Goal: Task Accomplishment & Management: Use online tool/utility

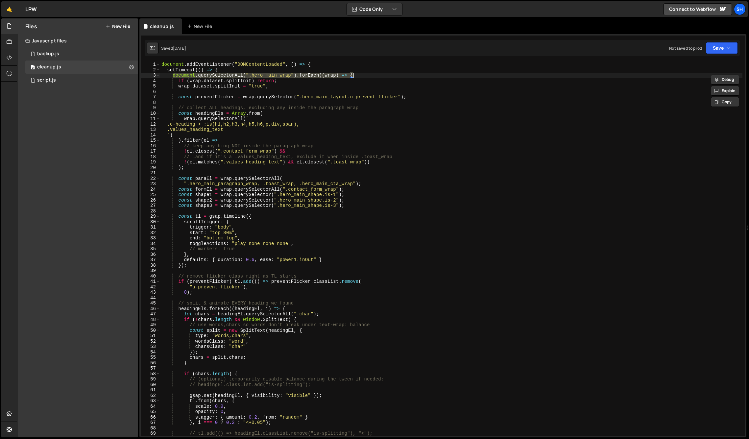
click at [313, 67] on div "document . addEventListener ( "DOMContentLoaded" , ( ) => { setTimeout (( ) => …" at bounding box center [451, 254] width 582 height 385
click at [314, 65] on div "document . addEventListener ( "DOMContentLoaded" , ( ) => { setTimeout (( ) => …" at bounding box center [451, 254] width 582 height 385
drag, startPoint x: 316, startPoint y: 77, endPoint x: 141, endPoint y: 73, distance: 174.6
click at [141, 73] on div "document.addEventListener("DOMContentLoaded", () => { 1 2 3 4 5 6 7 8 9 10 11 1…" at bounding box center [443, 249] width 604 height 374
type textarea "document.querySelectorAll(".hero_main_wrap").forEach((wrap) => {"
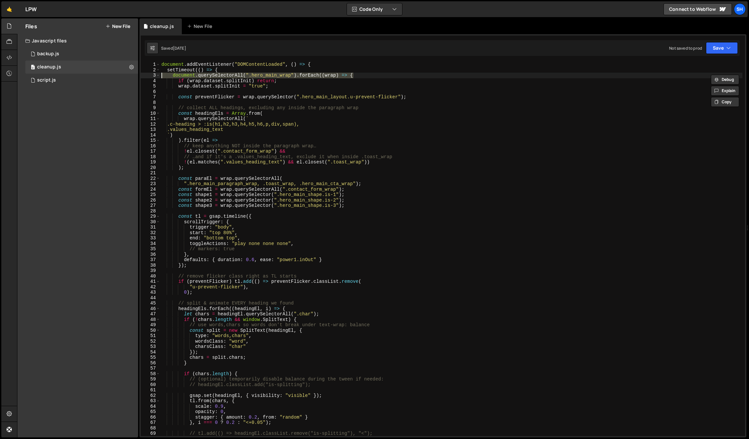
click at [360, 77] on div "document . addEventListener ( "DOMContentLoaded" , ( ) => { setTimeout (( ) => …" at bounding box center [451, 249] width 582 height 374
drag, startPoint x: 356, startPoint y: 76, endPoint x: 173, endPoint y: 75, distance: 183.1
click at [173, 75] on div "document . addEventListener ( "DOMContentLoaded" , ( ) => { setTimeout (( ) => …" at bounding box center [451, 254] width 582 height 385
drag, startPoint x: 100, startPoint y: 155, endPoint x: 93, endPoint y: 145, distance: 11.6
click at [100, 155] on div "Files New File Javascript files 0 backup.js 0 0 cleanup.js 0 0 script.js 0 CSS …" at bounding box center [77, 227] width 121 height 419
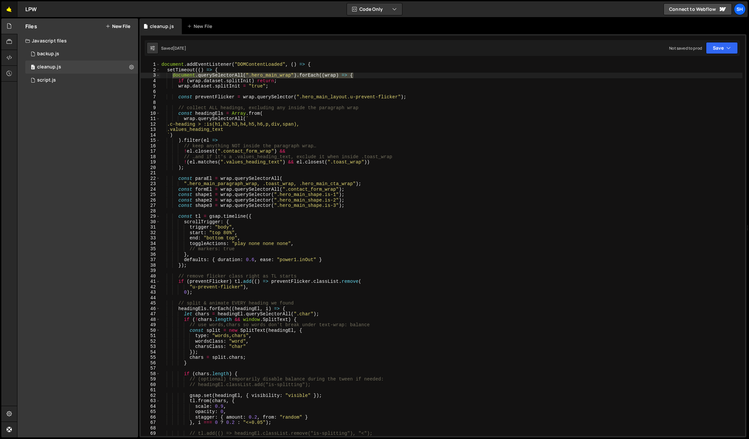
click at [12, 11] on link "🤙" at bounding box center [9, 9] width 16 height 16
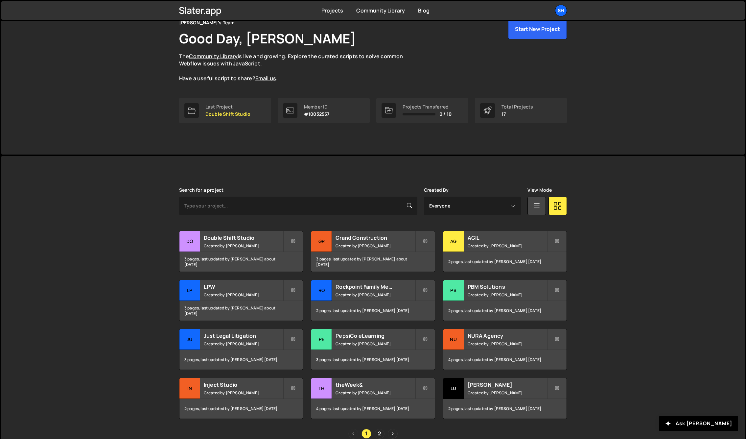
scroll to position [66, 0]
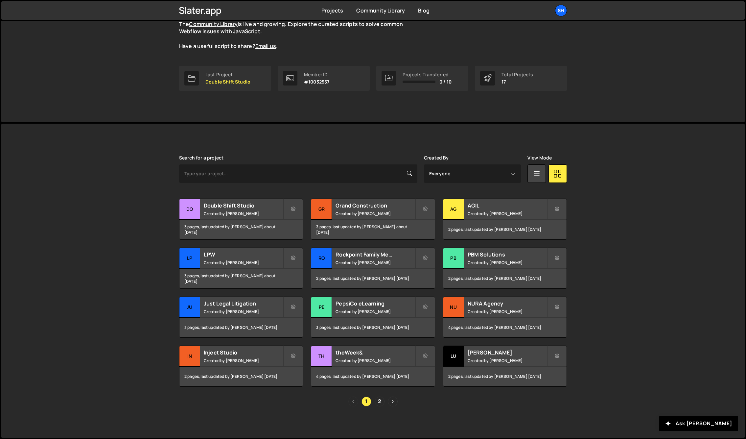
click at [102, 207] on div "[PERSON_NAME] is designed for desktop use. Please use a larger screen to access…" at bounding box center [373, 281] width 744 height 314
click at [87, 227] on div "[PERSON_NAME] is designed for desktop use. Please use a larger screen to access…" at bounding box center [373, 281] width 744 height 314
click at [323, 309] on div "Pe" at bounding box center [321, 307] width 21 height 21
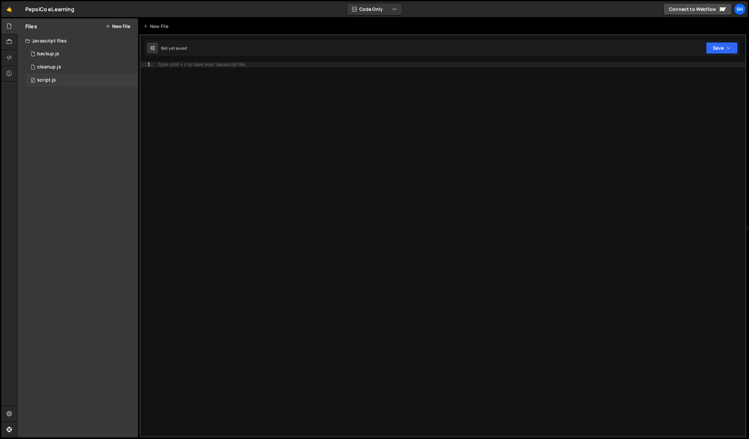
click at [61, 78] on div "0 script.js 0" at bounding box center [81, 80] width 113 height 13
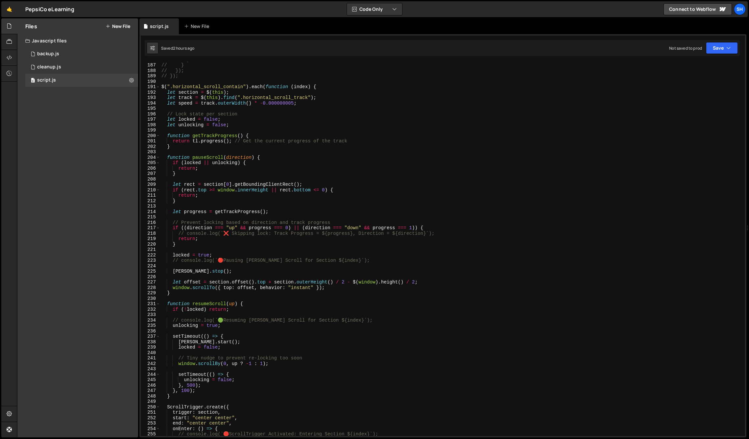
scroll to position [1009, 0]
click at [102, 182] on div "Files New File Javascript files 0 backup.js 0 0 cleanup.js 0 0 script.js 0 CSS …" at bounding box center [77, 227] width 121 height 419
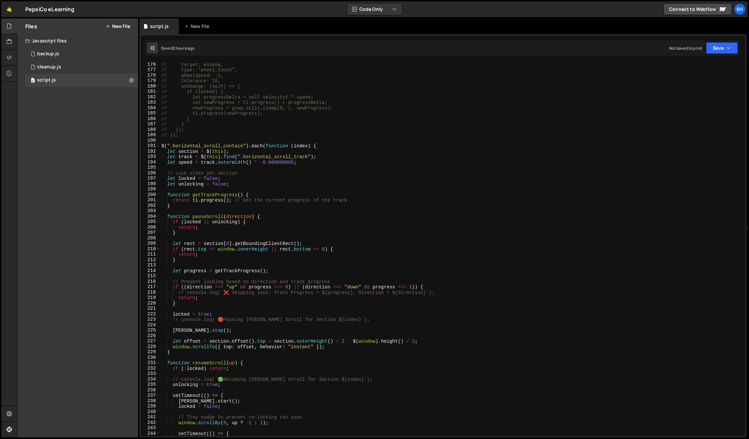
scroll to position [950, 0]
click at [53, 69] on div "cleanup.js" at bounding box center [49, 67] width 24 height 6
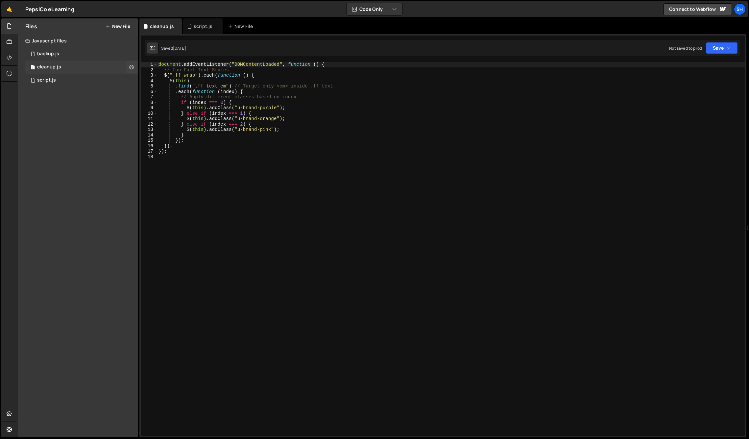
click at [45, 67] on div "cleanup.js" at bounding box center [49, 67] width 24 height 6
click at [45, 78] on div "script.js" at bounding box center [46, 80] width 19 height 6
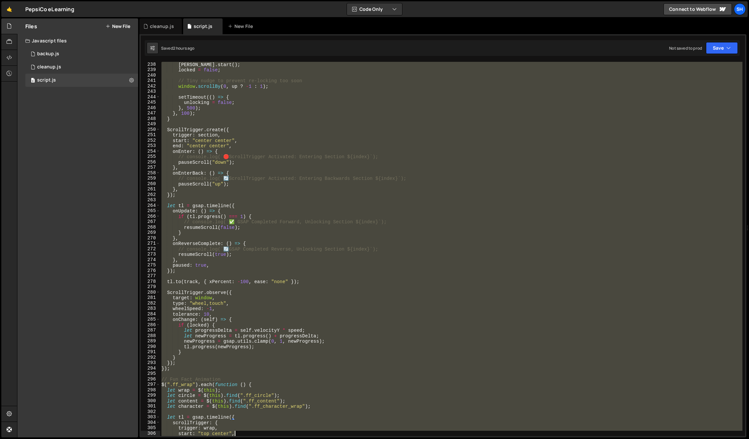
scroll to position [1340, 0]
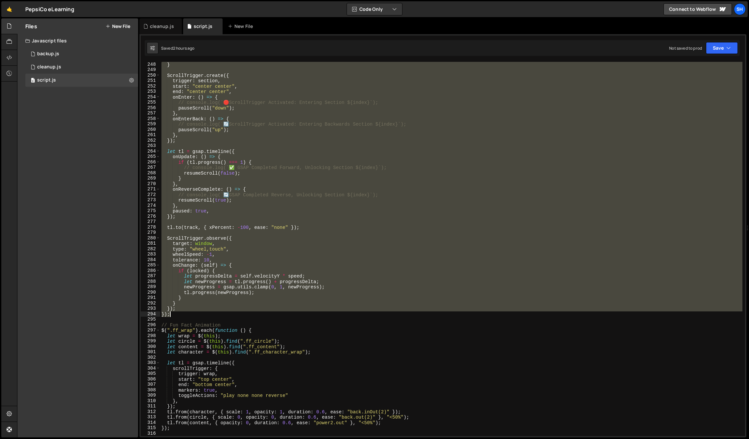
drag, startPoint x: 162, startPoint y: 140, endPoint x: 238, endPoint y: 315, distance: 190.8
click at [238, 315] on div "} ScrollTrigger . create ({ trigger : section , start : "center center" , end :…" at bounding box center [451, 254] width 582 height 385
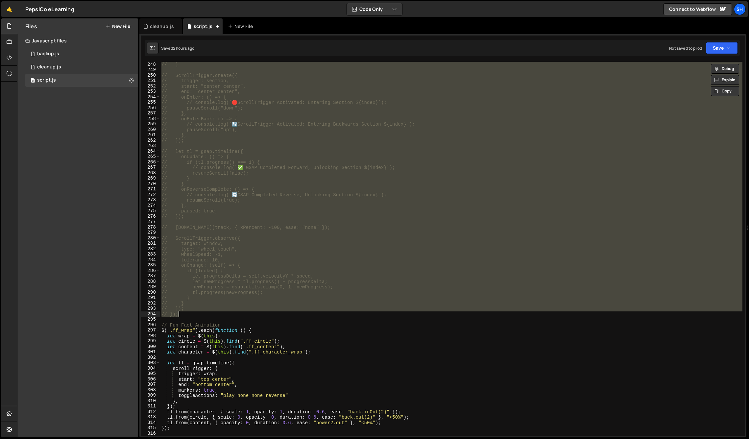
type textarea "// });"
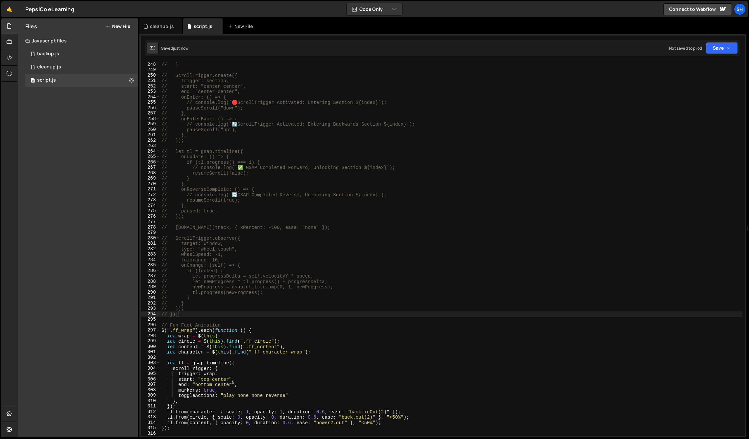
click at [73, 123] on div "Files New File Javascript files 0 backup.js 0 0 cleanup.js 0 0 script.js 0 CSS …" at bounding box center [77, 227] width 121 height 419
click at [70, 66] on div "0 cleanup.js 0" at bounding box center [81, 66] width 113 height 13
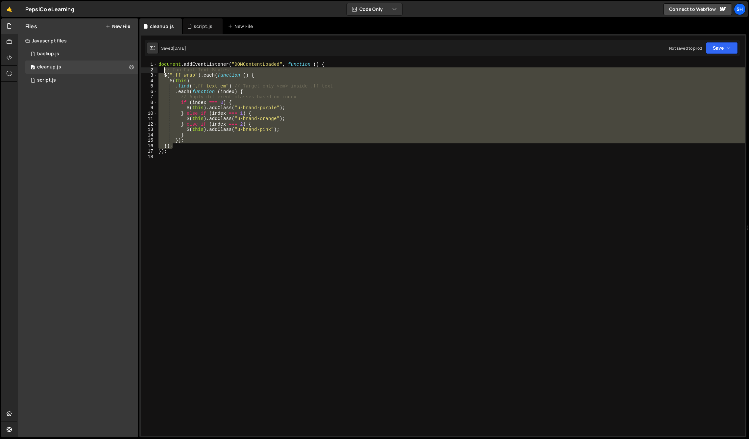
drag, startPoint x: 177, startPoint y: 147, endPoint x: 164, endPoint y: 71, distance: 77.4
click at [164, 71] on div "document . addEventListener ( "DOMContentLoaded" , function ( ) { // Fun Fact T…" at bounding box center [451, 254] width 588 height 385
paste textarea "});"
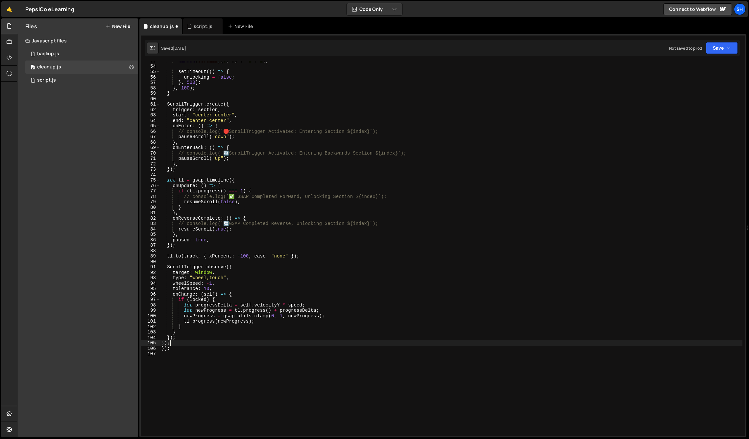
scroll to position [295, 0]
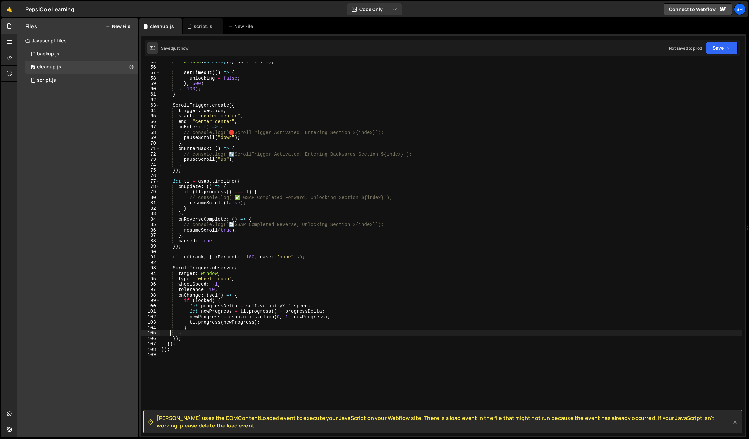
type textarea "});"
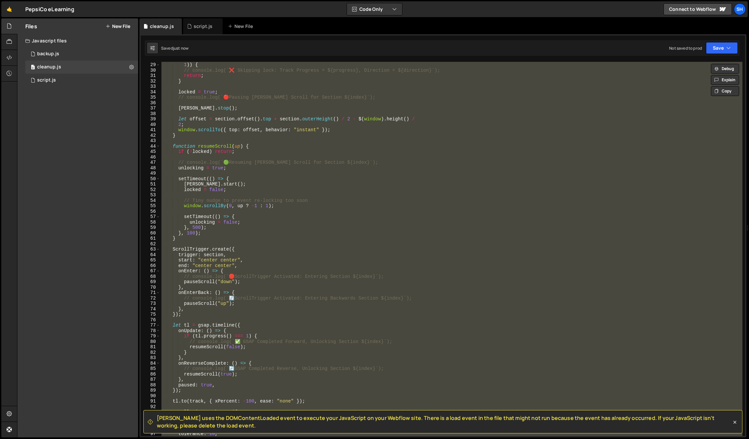
scroll to position [0, 0]
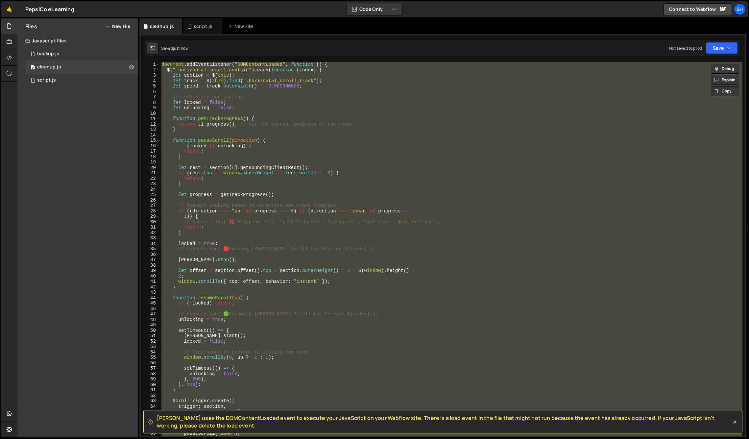
click at [71, 144] on div "Files New File Javascript files 0 backup.js 0 0 cleanup.js 0 0 script.js 0 CSS …" at bounding box center [77, 227] width 121 height 419
drag, startPoint x: 132, startPoint y: 205, endPoint x: 111, endPoint y: 184, distance: 29.1
click at [129, 203] on div "Files New File Javascript files 0 backup.js 0 0 cleanup.js 0 0 script.js 0 CSS …" at bounding box center [77, 227] width 121 height 419
click at [103, 157] on div "Files New File Javascript files 0 backup.js 0 0 cleanup.js 0 0 script.js 0 CSS …" at bounding box center [77, 227] width 121 height 419
click at [63, 82] on div "0 script.js 0" at bounding box center [81, 80] width 113 height 13
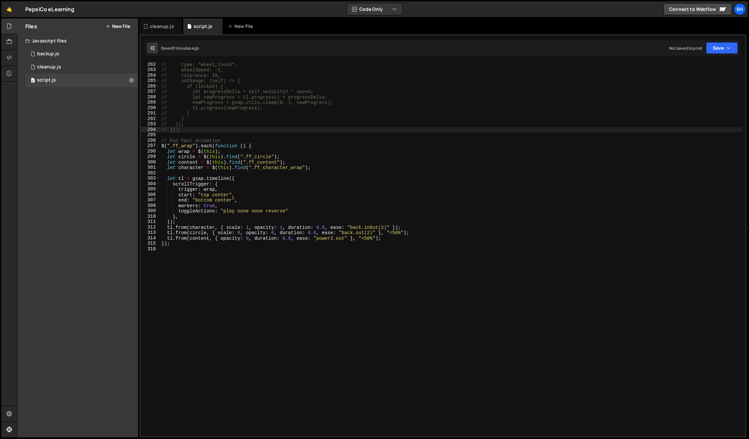
scroll to position [1525, 0]
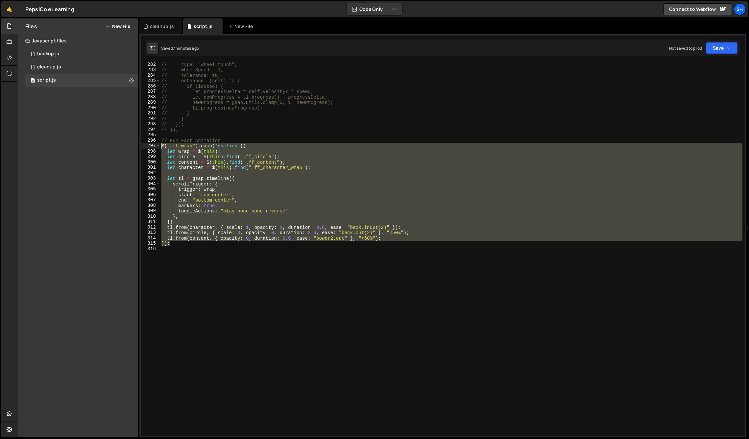
drag, startPoint x: 171, startPoint y: 245, endPoint x: 160, endPoint y: 145, distance: 100.2
click at [160, 145] on div "// type: "wheel,touch", // wheelSpeed: -1, // tolerance: 10, // onChange: (self…" at bounding box center [451, 254] width 582 height 385
type textarea "$(".ff_wrap").each(function () { let wrap = $(this);"
click at [95, 188] on div "Files New File Javascript files 0 backup.js 0 0 cleanup.js 0 0 script.js 0 CSS …" at bounding box center [77, 227] width 121 height 419
click at [85, 65] on div "0 cleanup.js 0" at bounding box center [81, 66] width 113 height 13
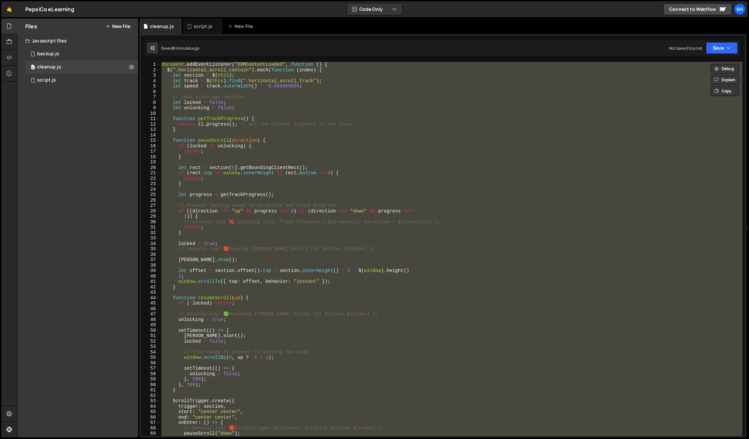
click at [262, 165] on div "document . addEventListener ( "DOMContentLoaded" , function ( ) { $ ( ".horizon…" at bounding box center [451, 249] width 582 height 374
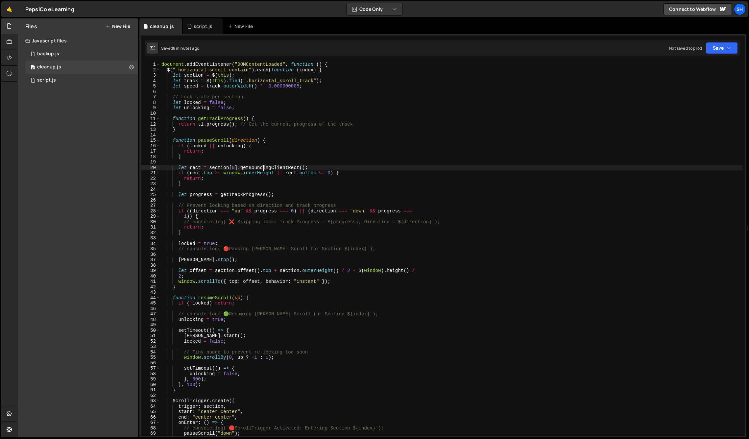
type textarea "});"
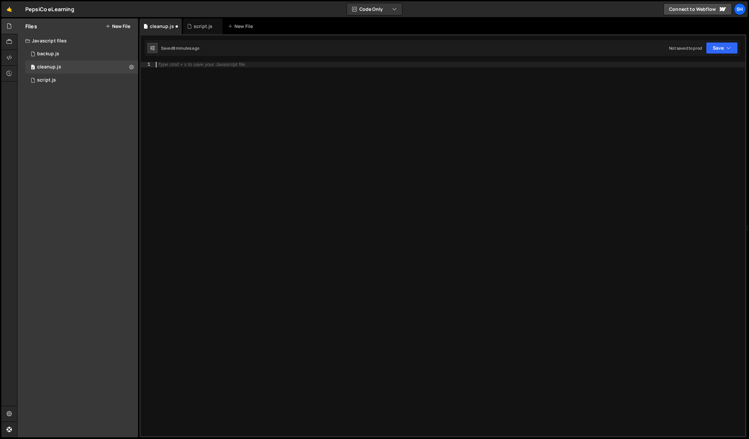
paste textarea "});"
type textarea "});"
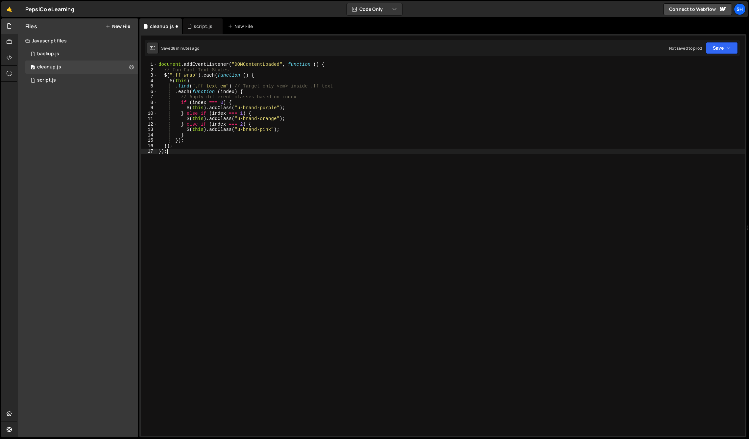
click at [100, 140] on div "Files New File Javascript files 0 backup.js 0 0 cleanup.js 0 0 script.js 0 CSS …" at bounding box center [77, 227] width 121 height 419
click at [67, 82] on div "0 script.js 0" at bounding box center [81, 80] width 113 height 13
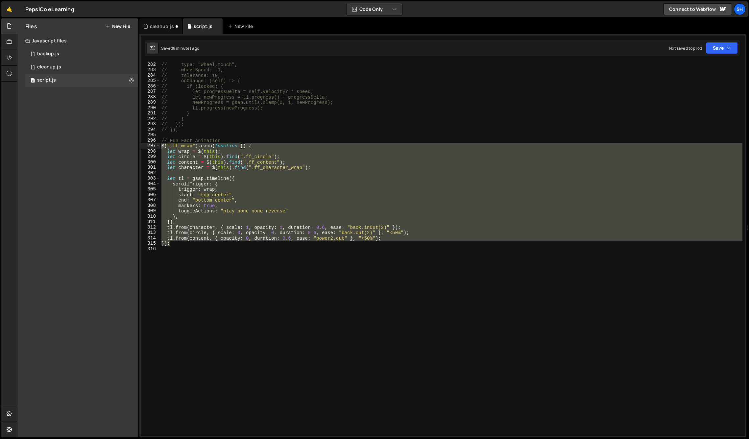
click at [173, 244] on div "// type: "wheel,touch", // wheelSpeed: -1, // tolerance: 10, // onChange: (self…" at bounding box center [451, 249] width 582 height 374
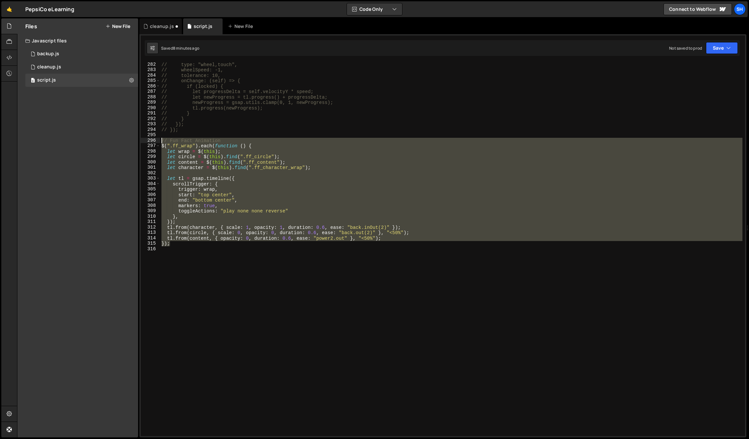
drag, startPoint x: 174, startPoint y: 244, endPoint x: 154, endPoint y: 141, distance: 104.8
click at [154, 141] on div "}); 282 283 284 285 286 287 288 289 290 291 292 293 294 295 296 297 298 299 300…" at bounding box center [443, 249] width 604 height 374
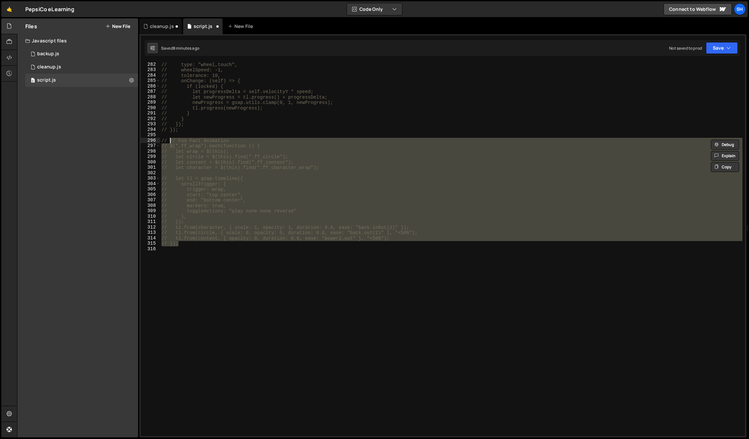
type textarea "// // Fun Fact Animation"
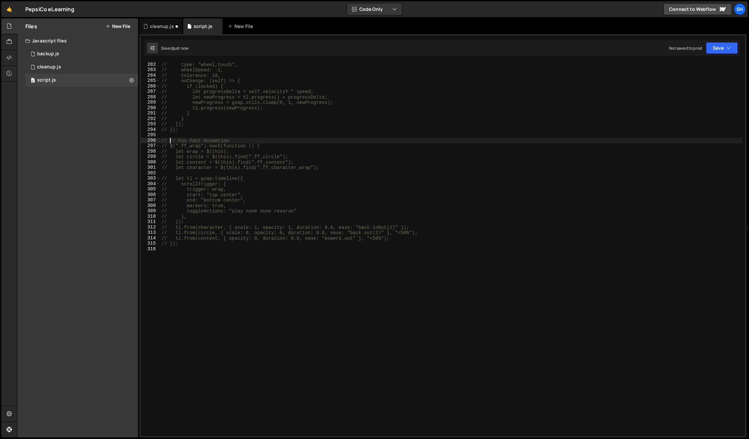
drag, startPoint x: 62, startPoint y: 103, endPoint x: 63, endPoint y: 96, distance: 6.3
click at [62, 101] on div "Files New File Javascript files 0 backup.js 0 0 cleanup.js 0 0 script.js 0 CSS …" at bounding box center [77, 227] width 121 height 419
click at [63, 69] on div "0 cleanup.js 0" at bounding box center [81, 66] width 113 height 13
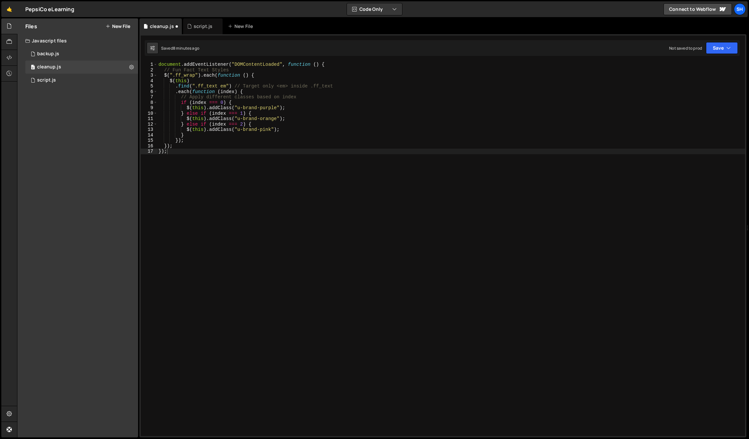
type textarea "});"
click at [177, 146] on div "document . addEventListener ( "DOMContentLoaded" , function ( ) { // Fun Fact T…" at bounding box center [451, 254] width 588 height 385
paste textarea "});"
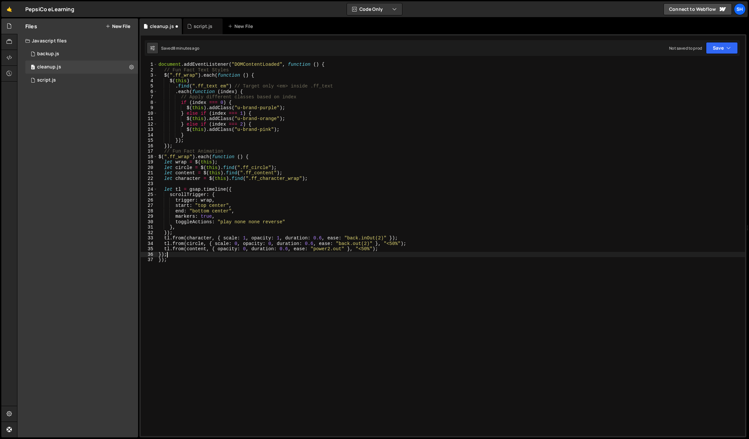
type textarea "});"
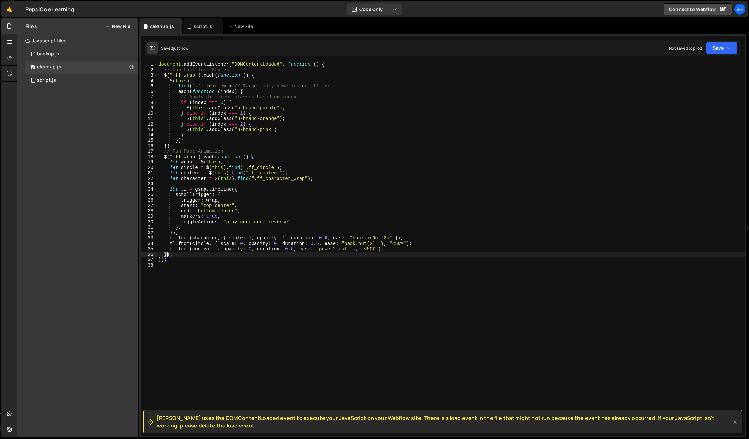
click at [88, 158] on div "Files New File Javascript files 0 backup.js 0 0 cleanup.js 0 0 script.js 0 CSS …" at bounding box center [77, 227] width 121 height 419
click at [187, 146] on div "document . addEventListener ( "DOMContentLoaded" , function ( ) { // Fun Fact T…" at bounding box center [451, 254] width 588 height 385
click at [178, 264] on div "document . addEventListener ( "DOMContentLoaded" , function ( ) { // Fun Fact T…" at bounding box center [451, 254] width 588 height 385
type textarea "});"
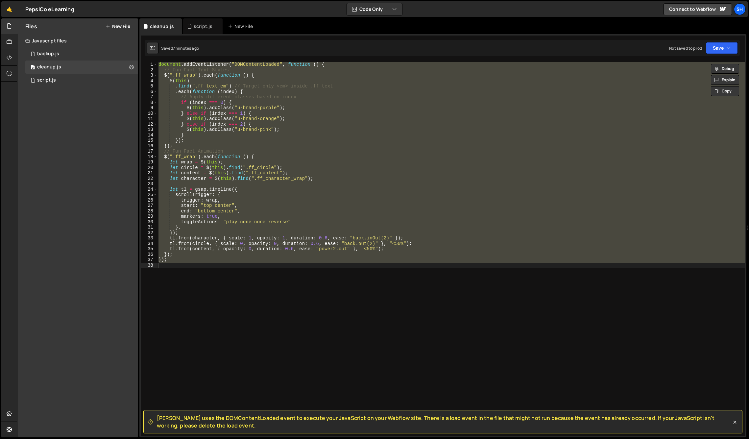
drag, startPoint x: 101, startPoint y: 199, endPoint x: 4, endPoint y: 286, distance: 130.1
click at [0, 0] on div "Hold on a sec... Are you certain you wish to leave this page? Any changes you'v…" at bounding box center [374, 219] width 749 height 439
